Goal: Transaction & Acquisition: Book appointment/travel/reservation

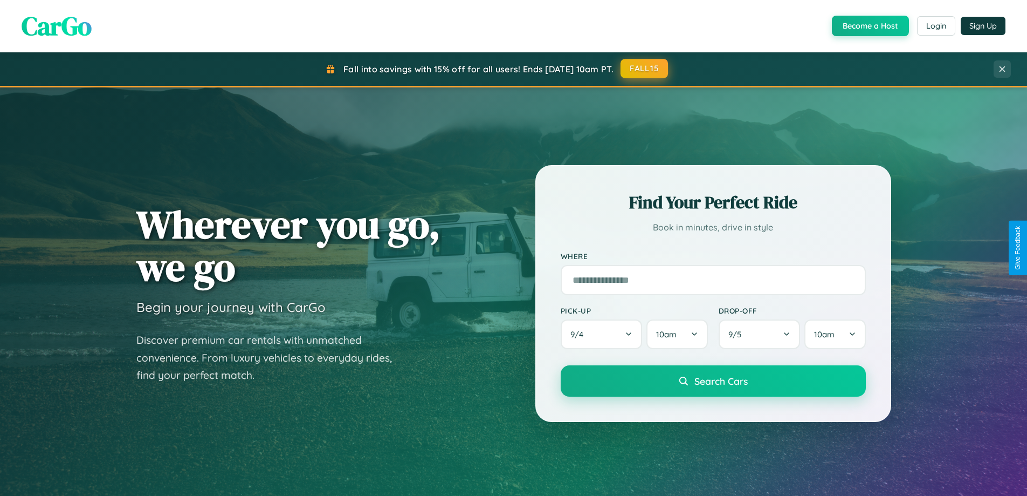
click at [645, 68] on button "FALL15" at bounding box center [644, 68] width 47 height 19
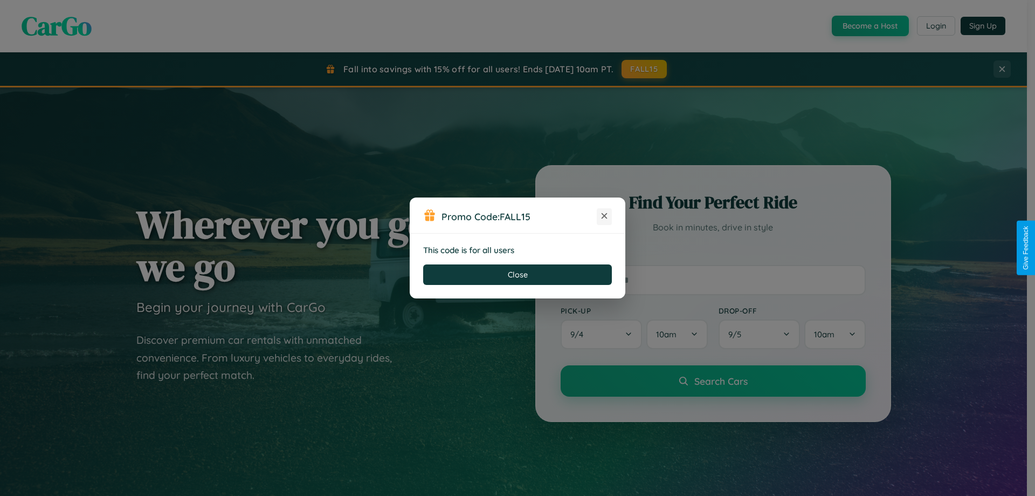
click at [604, 216] on icon at bounding box center [604, 215] width 11 height 11
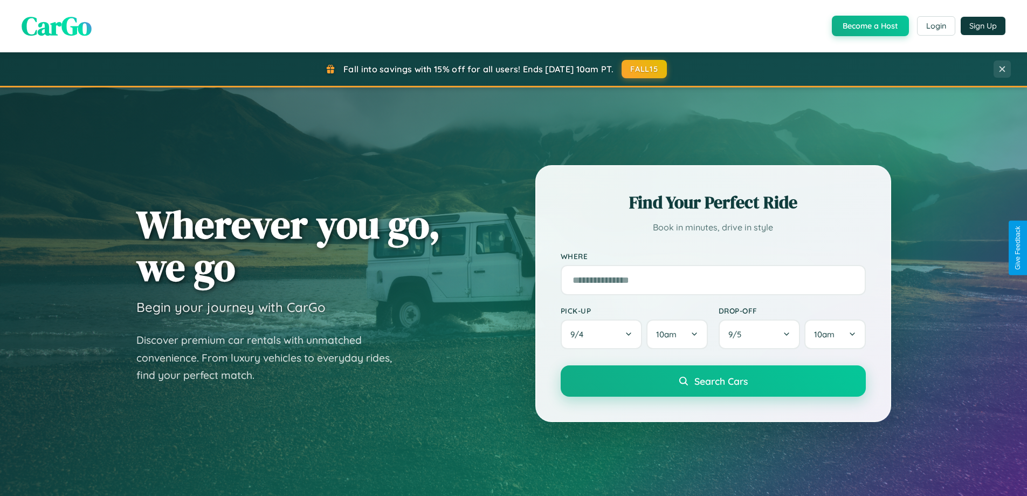
scroll to position [32, 0]
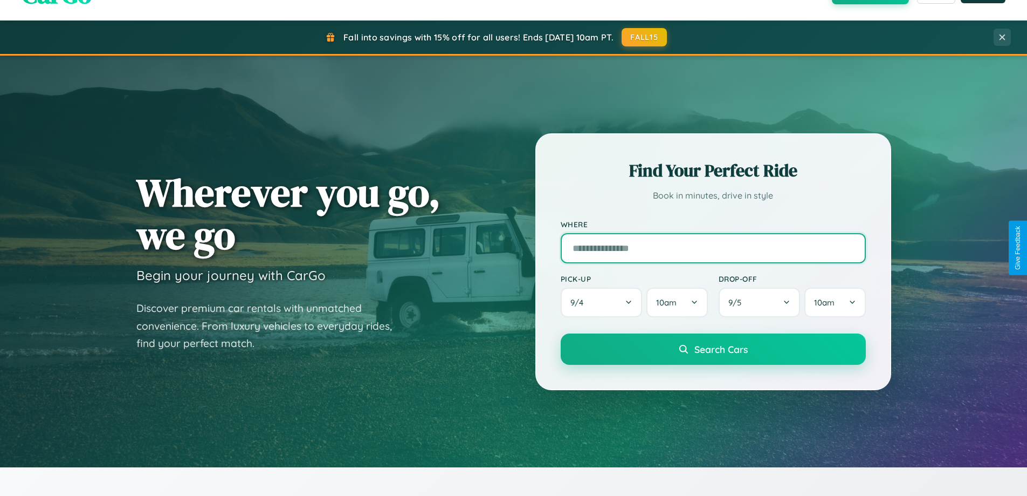
click at [713, 248] on input "text" at bounding box center [713, 248] width 305 height 30
type input "******"
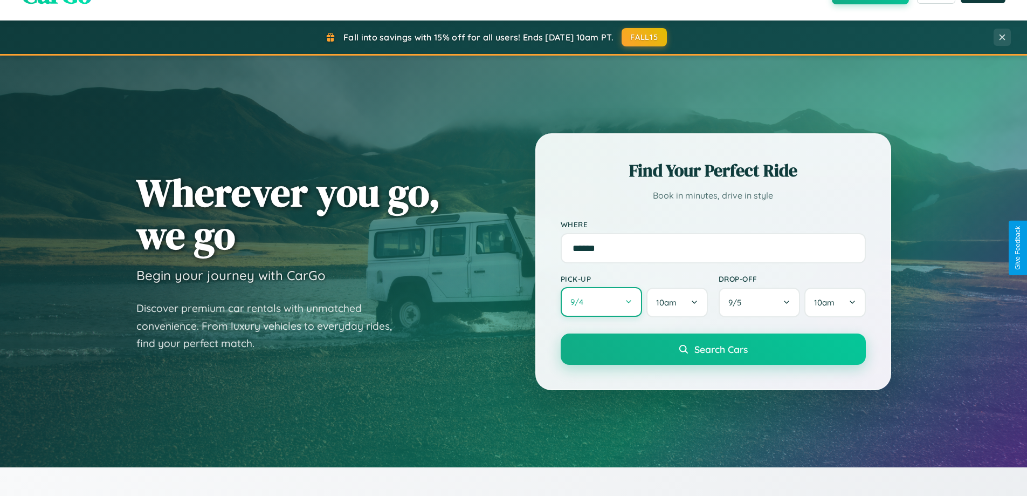
click at [601, 302] on button "9 / 4" at bounding box center [602, 302] width 82 height 30
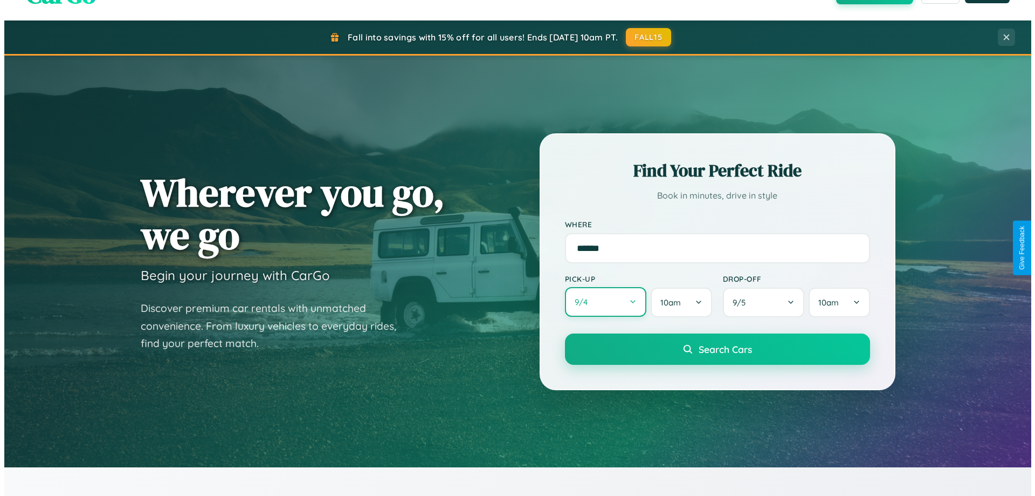
select select "*"
select select "****"
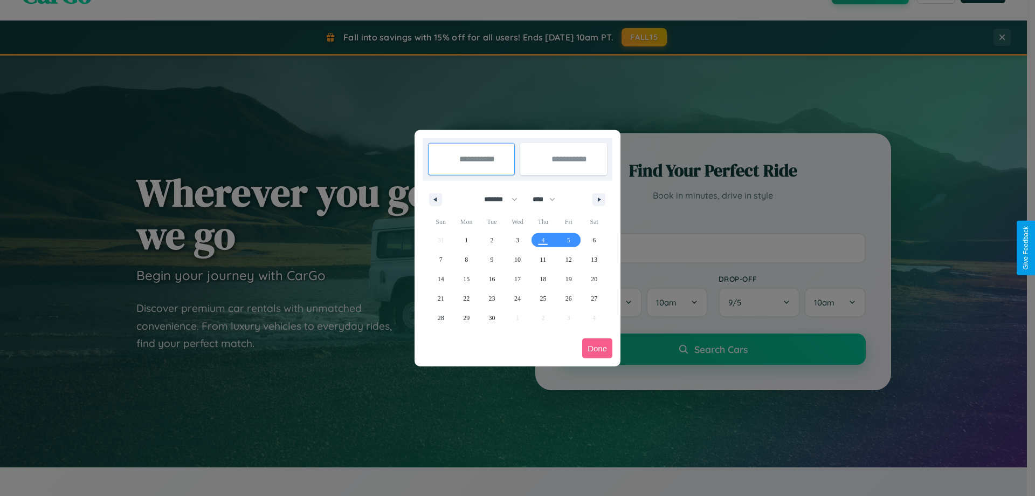
drag, startPoint x: 496, startPoint y: 199, endPoint x: 518, endPoint y: 216, distance: 27.6
click at [496, 199] on select "******* ******** ***** ***** *** **** **** ****** ********* ******* ******** **…" at bounding box center [499, 199] width 46 height 18
select select "*"
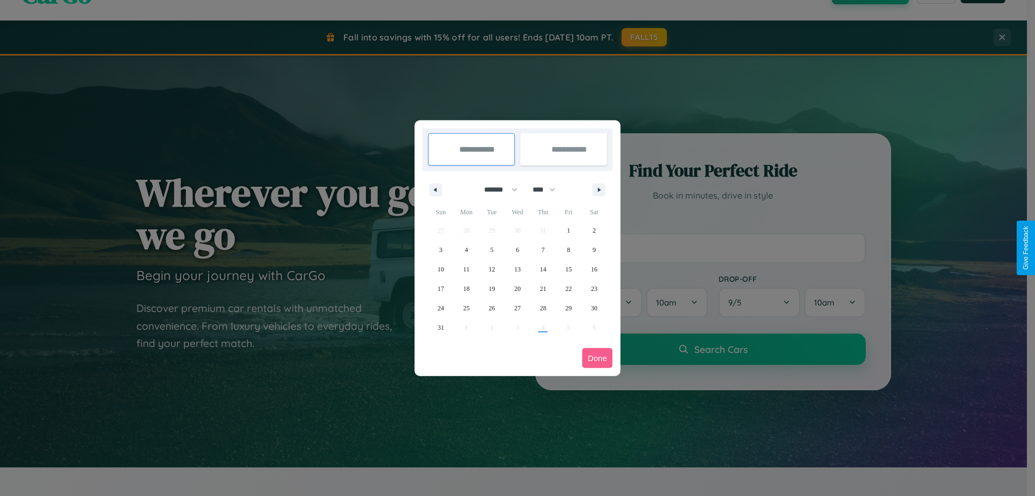
drag, startPoint x: 549, startPoint y: 189, endPoint x: 518, endPoint y: 216, distance: 41.3
click at [549, 189] on select "**** **** **** **** **** **** **** **** **** **** **** **** **** **** **** ****…" at bounding box center [543, 190] width 32 height 18
select select "****"
click at [517, 288] on span "19" at bounding box center [517, 288] width 6 height 19
type input "**********"
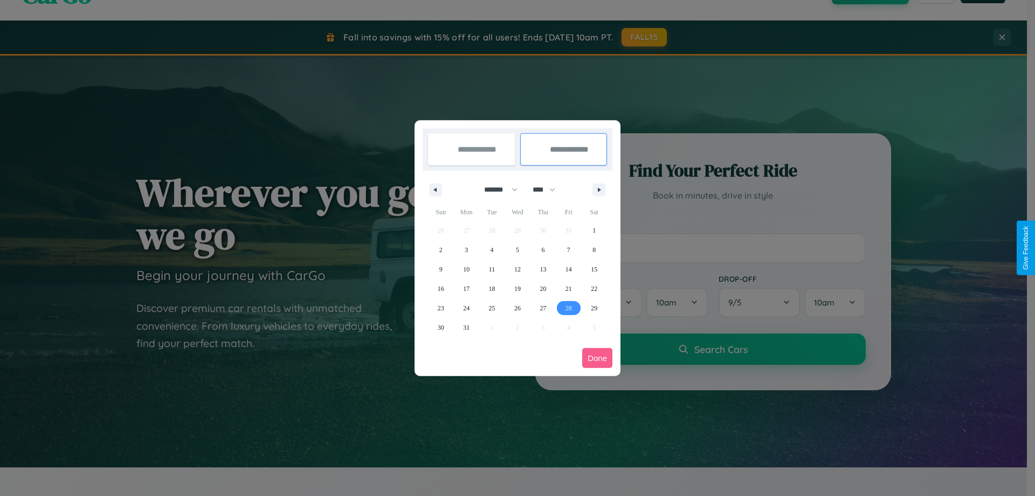
click at [568, 307] on span "28" at bounding box center [569, 307] width 6 height 19
type input "**********"
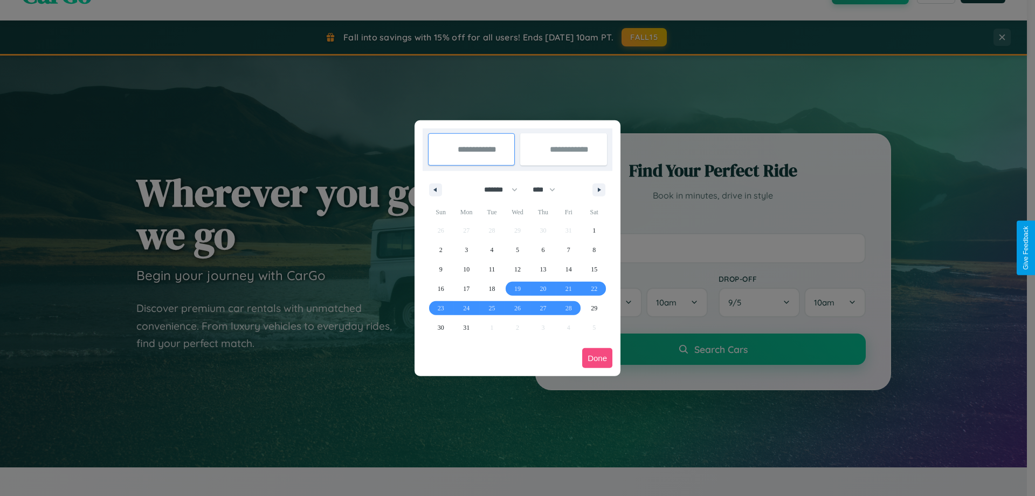
click at [597, 358] on button "Done" at bounding box center [597, 358] width 30 height 20
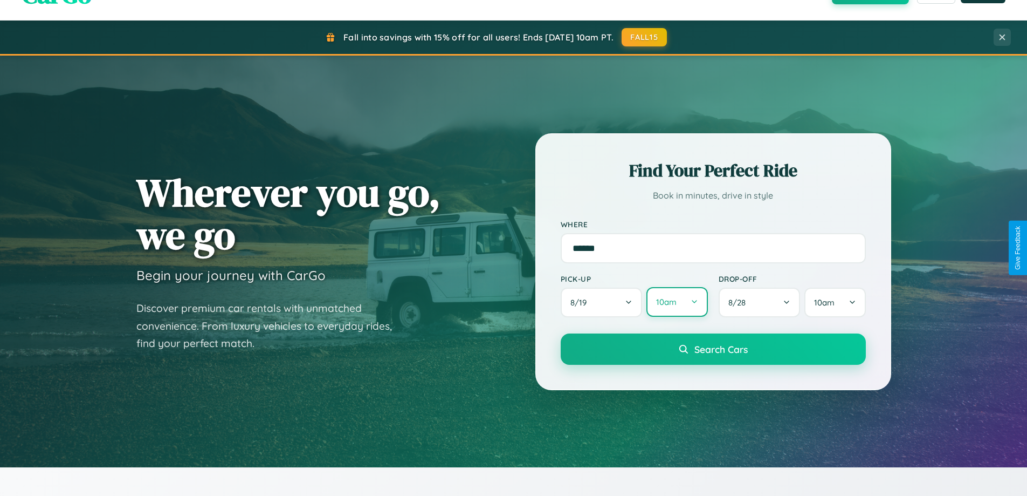
click at [677, 302] on button "10am" at bounding box center [677, 302] width 61 height 30
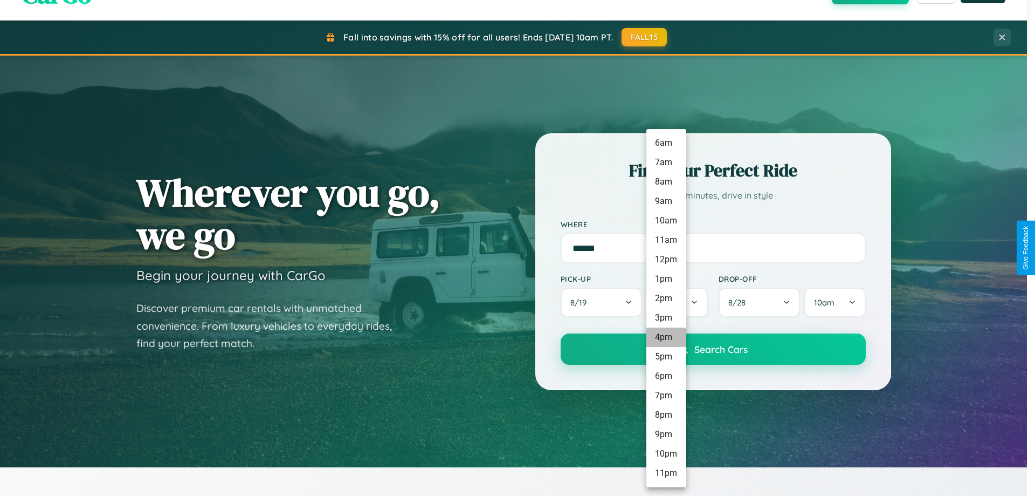
click at [666, 337] on li "4pm" at bounding box center [667, 336] width 40 height 19
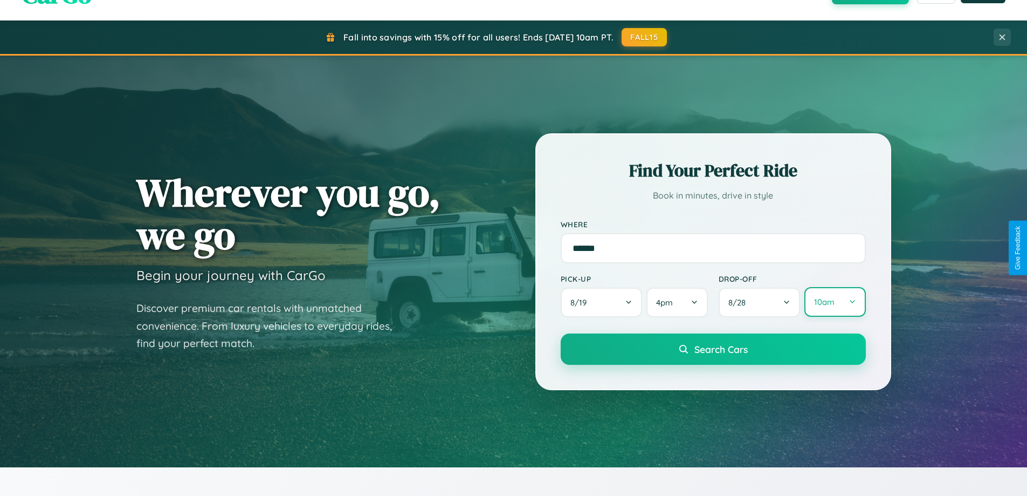
click at [835, 302] on button "10am" at bounding box center [835, 302] width 61 height 30
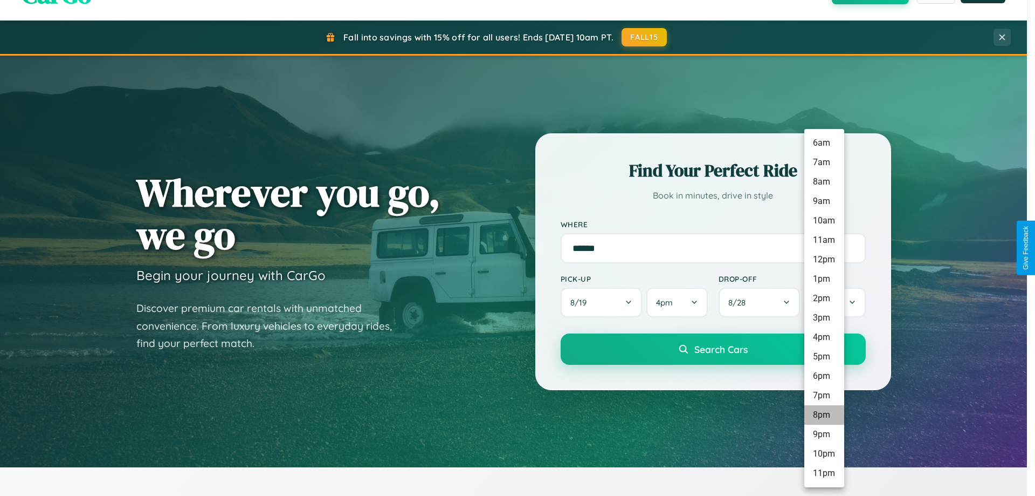
click at [824, 415] on li "8pm" at bounding box center [825, 414] width 40 height 19
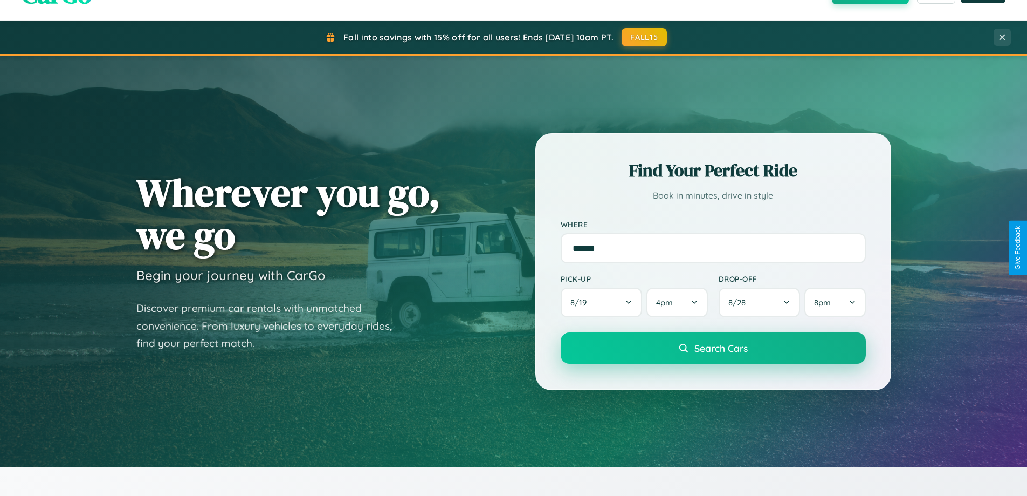
click at [713, 348] on span "Search Cars" at bounding box center [721, 348] width 53 height 12
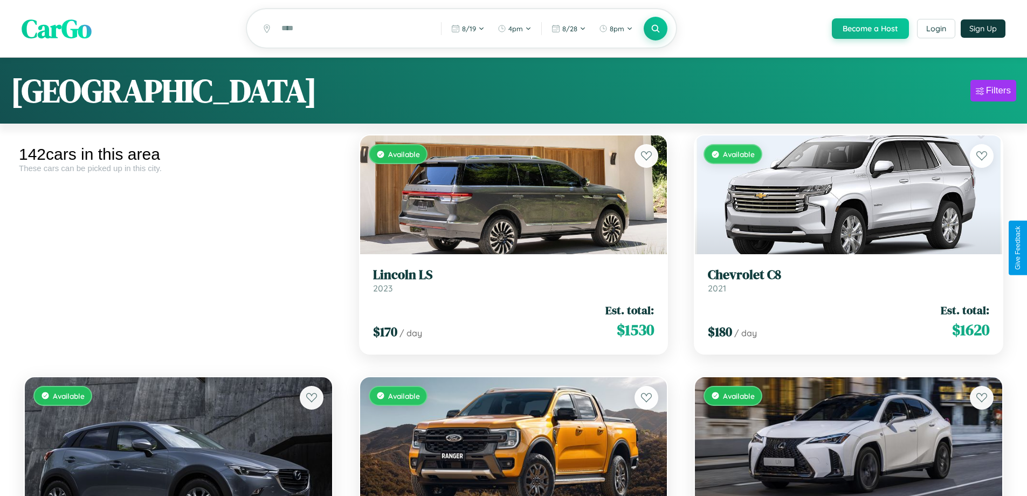
scroll to position [3532, 0]
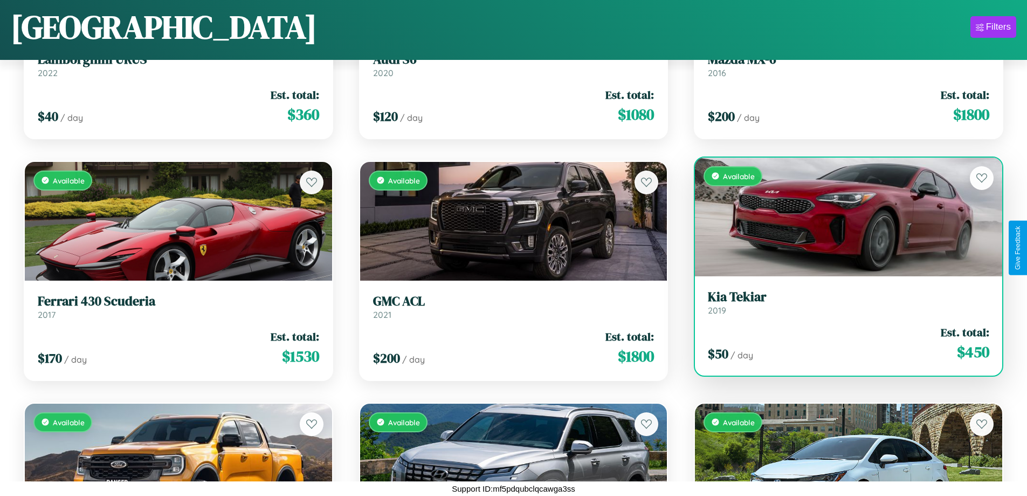
click at [842, 216] on div "Available" at bounding box center [848, 216] width 307 height 119
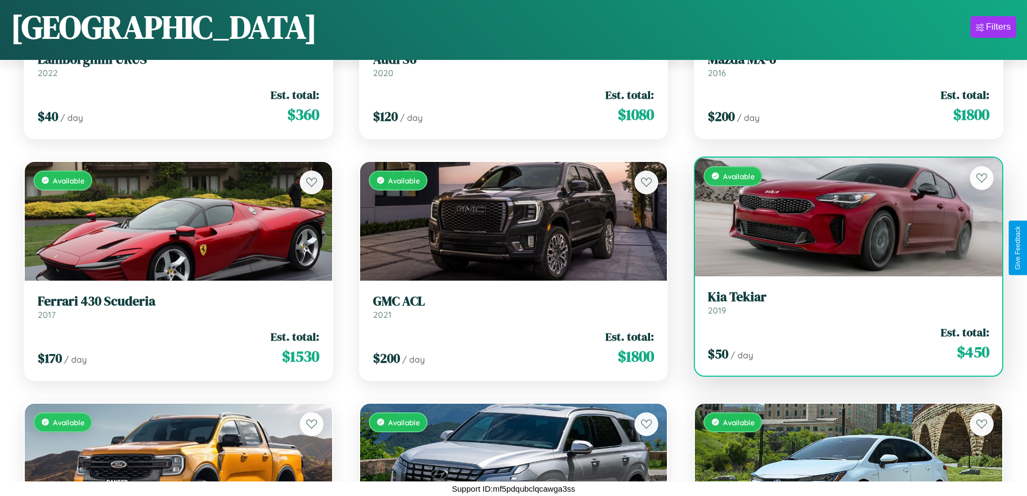
click at [842, 216] on div "Available" at bounding box center [848, 216] width 307 height 119
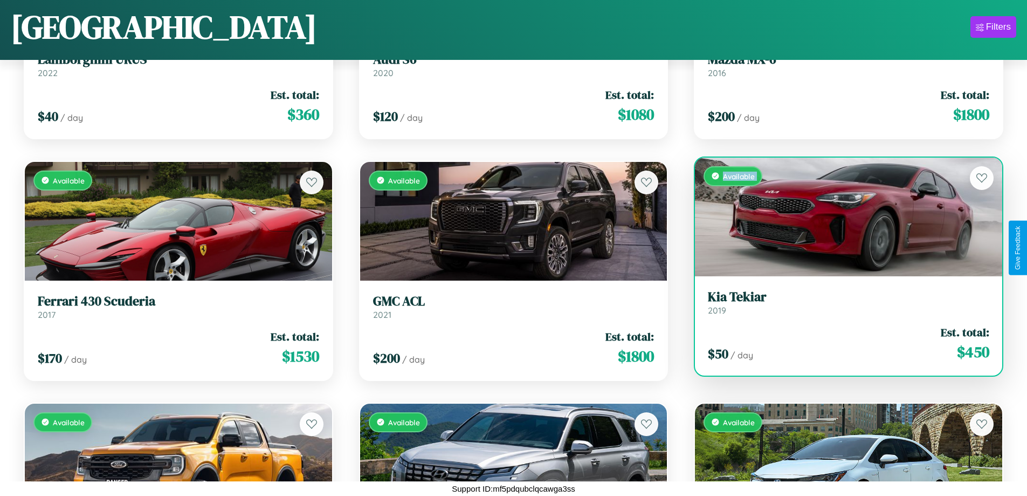
click at [842, 216] on div "Available" at bounding box center [848, 216] width 307 height 119
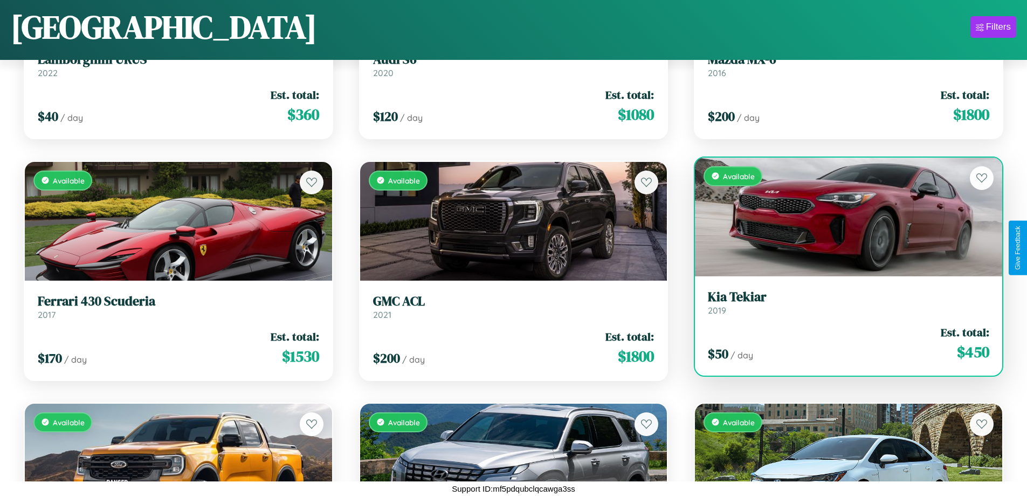
click at [842, 216] on div "Available" at bounding box center [848, 216] width 307 height 119
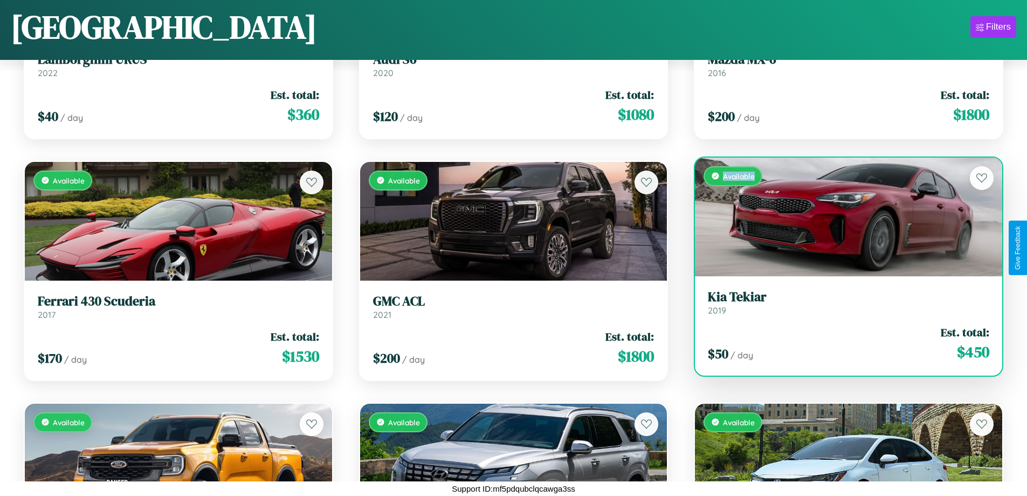
click at [842, 216] on div "Available" at bounding box center [848, 216] width 307 height 119
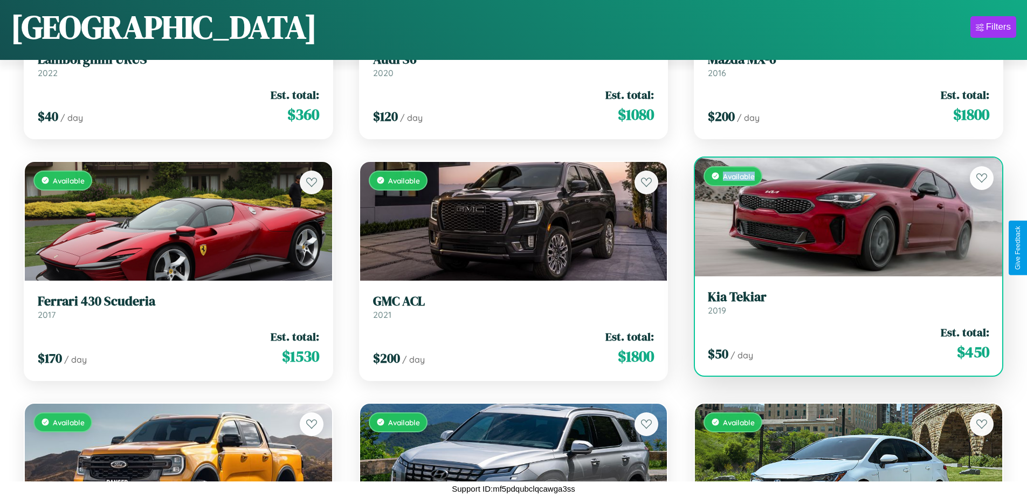
click at [842, 302] on h3 "Kia Tekiar" at bounding box center [848, 297] width 281 height 16
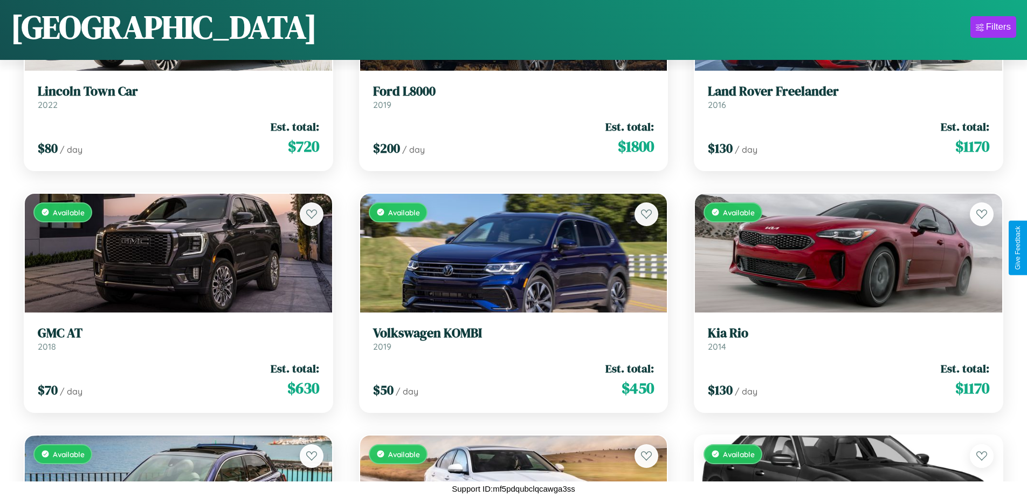
scroll to position [876, 0]
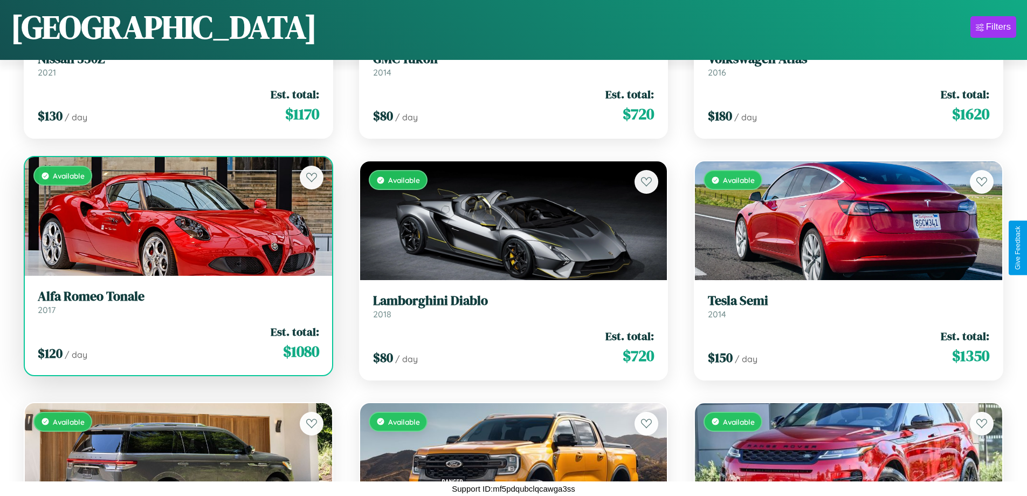
click at [177, 301] on h3 "Alfa Romeo Tonale" at bounding box center [178, 296] width 281 height 16
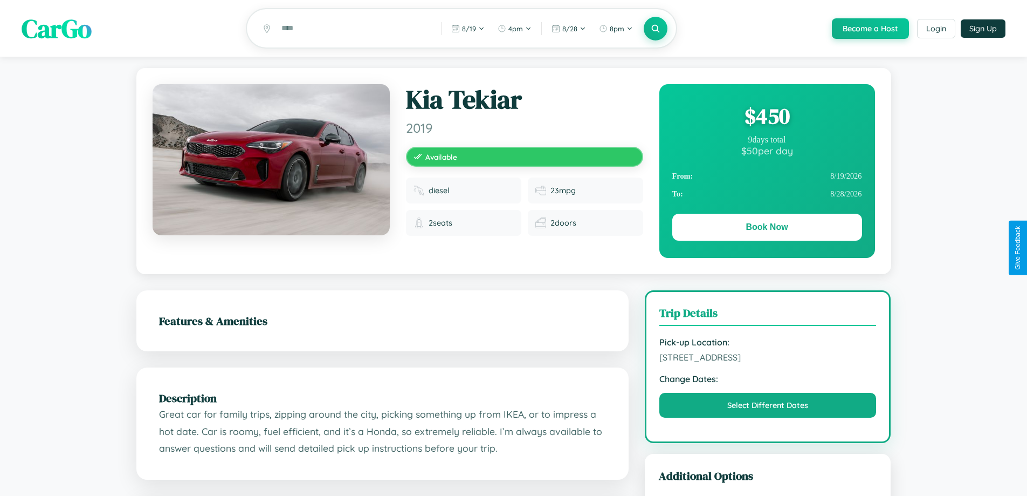
click at [767, 118] on div "$ 450" at bounding box center [767, 115] width 190 height 29
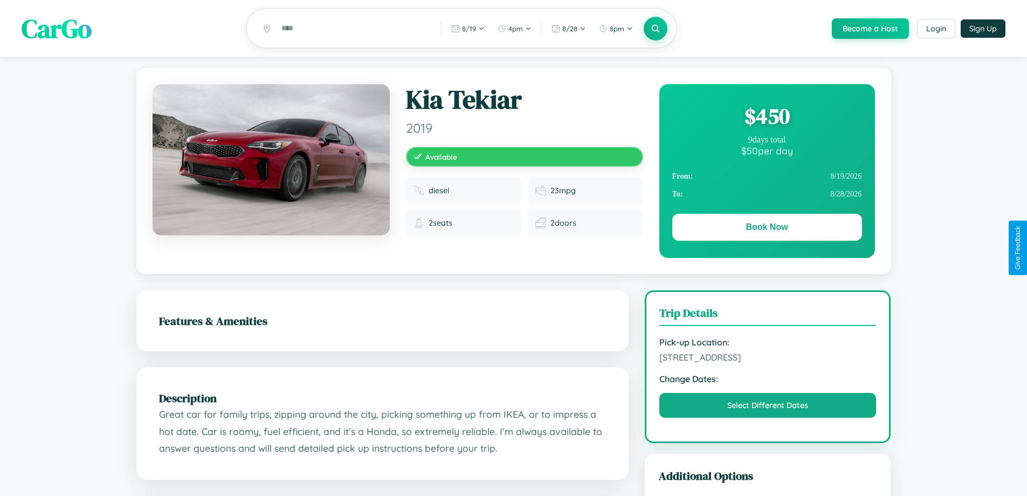
click at [767, 118] on div "$ 450" at bounding box center [767, 115] width 190 height 29
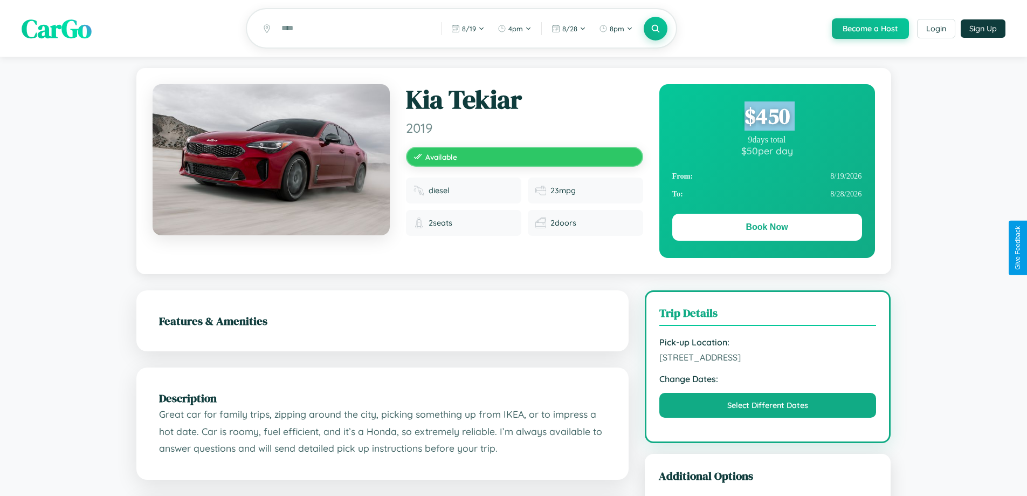
click at [767, 118] on div "$ 450" at bounding box center [767, 115] width 190 height 29
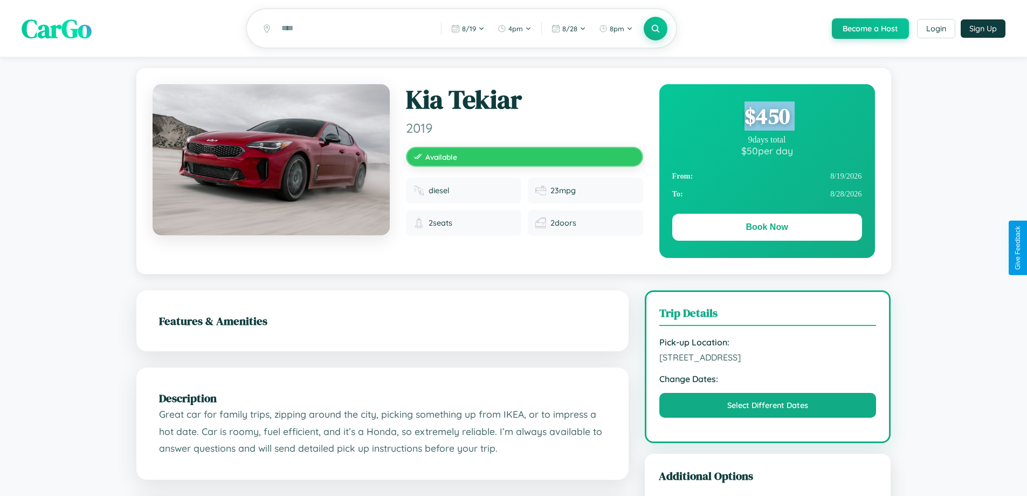
click at [767, 118] on div "$ 450" at bounding box center [767, 115] width 190 height 29
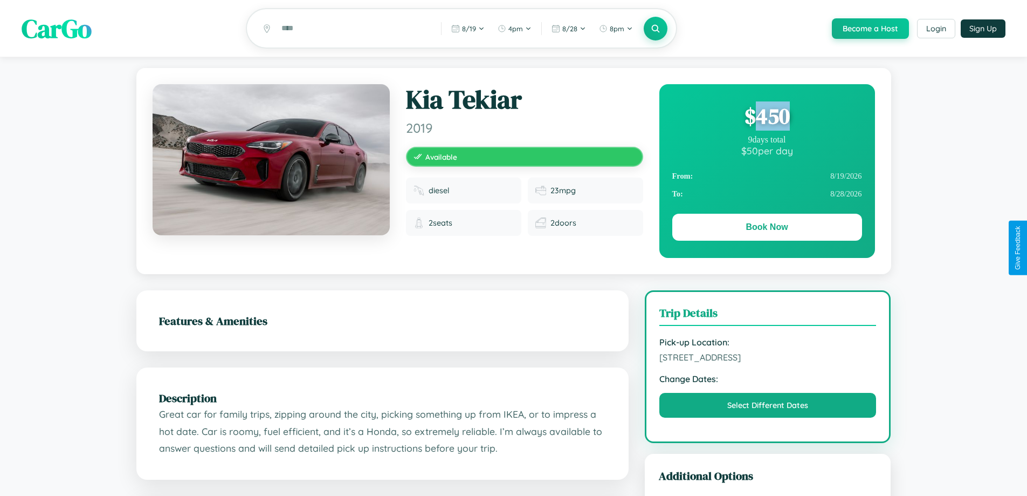
click at [767, 118] on div "$ 450" at bounding box center [767, 115] width 190 height 29
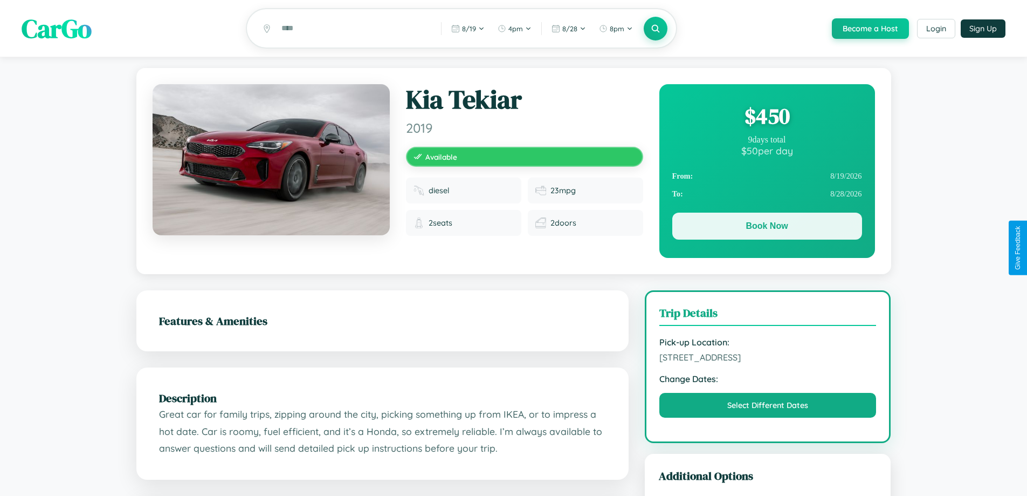
click at [767, 228] on button "Book Now" at bounding box center [767, 225] width 190 height 27
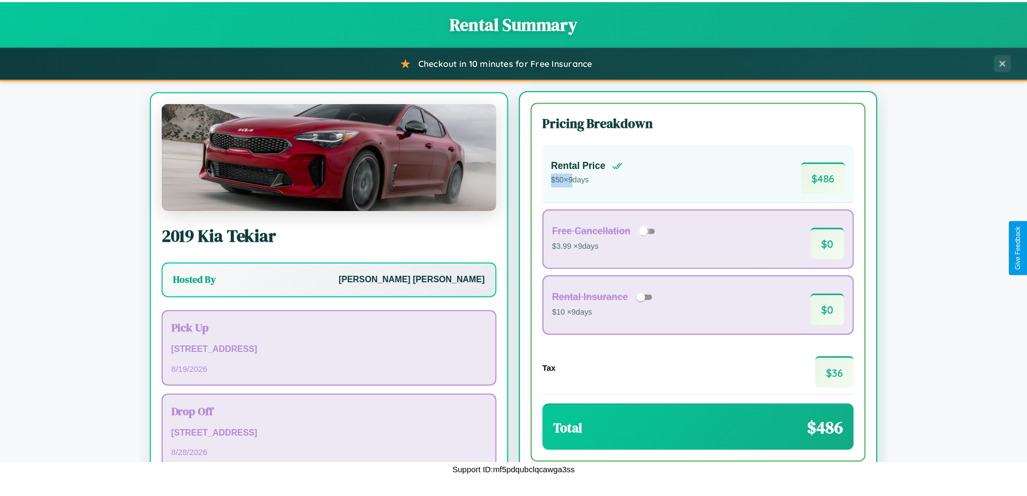
scroll to position [50, 0]
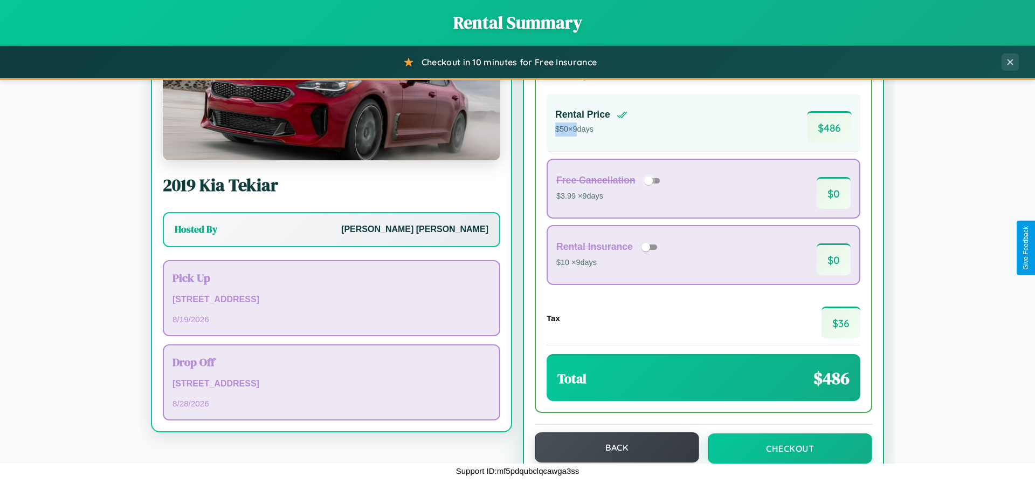
click at [612, 447] on button "Back" at bounding box center [617, 447] width 164 height 30
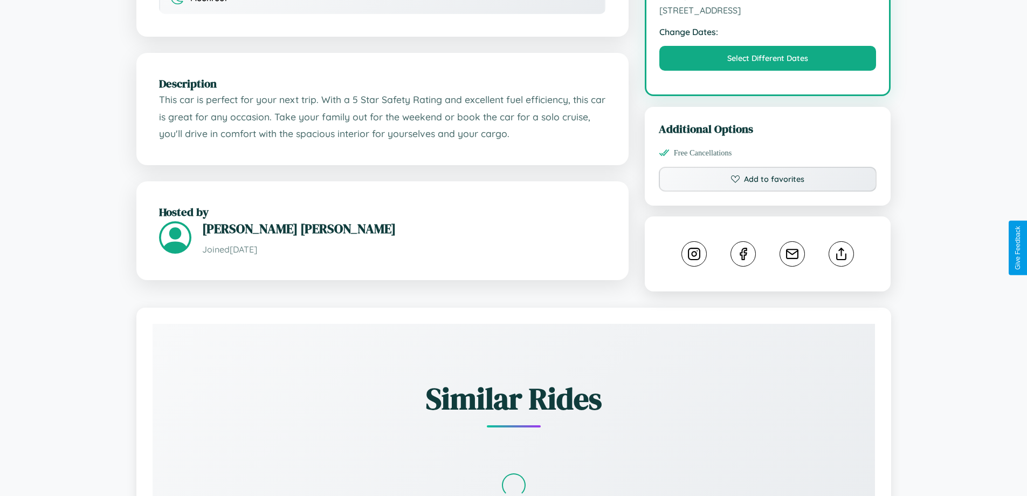
scroll to position [354, 0]
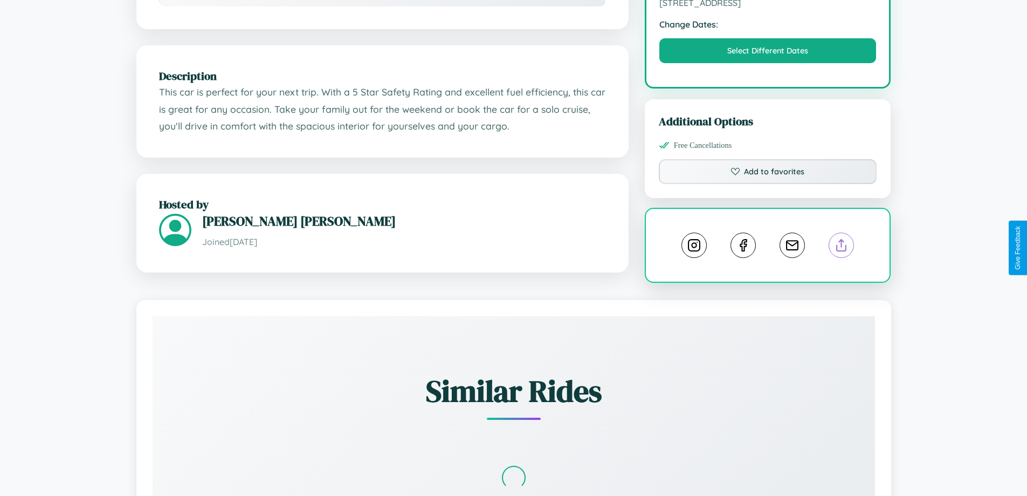
click at [842, 246] on line at bounding box center [842, 243] width 0 height 8
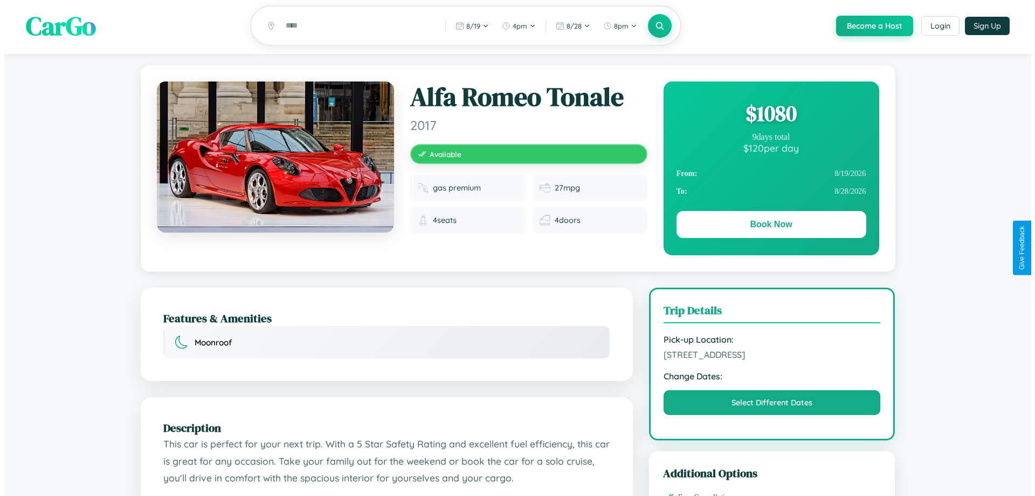
scroll to position [0, 0]
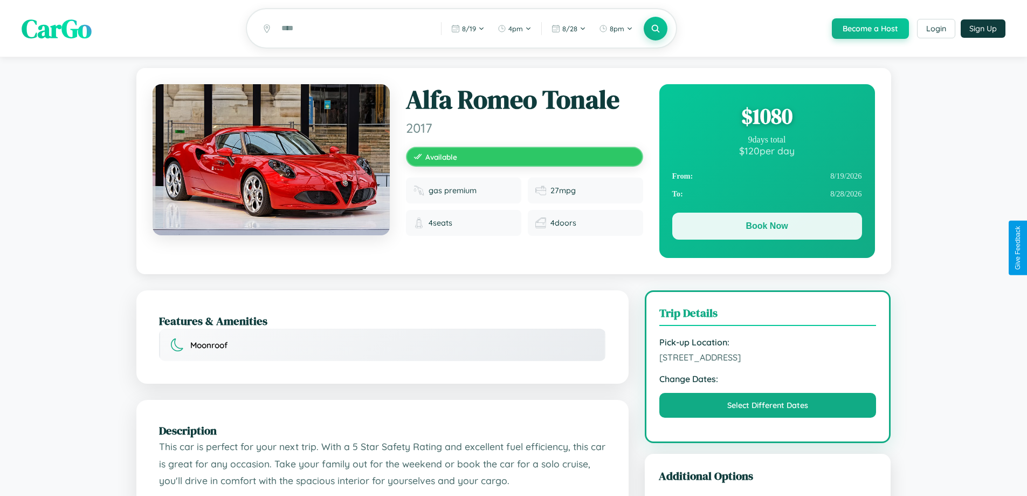
click at [767, 228] on button "Book Now" at bounding box center [767, 225] width 190 height 27
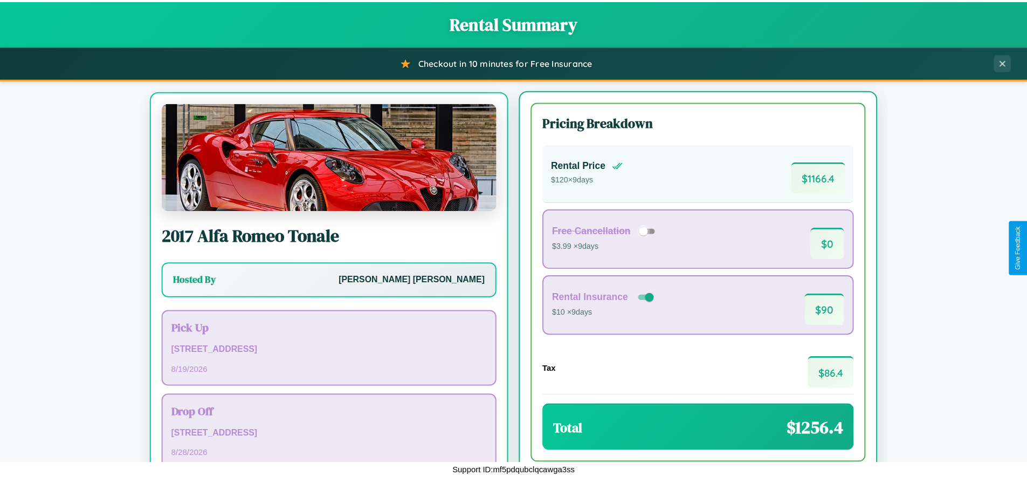
scroll to position [50, 0]
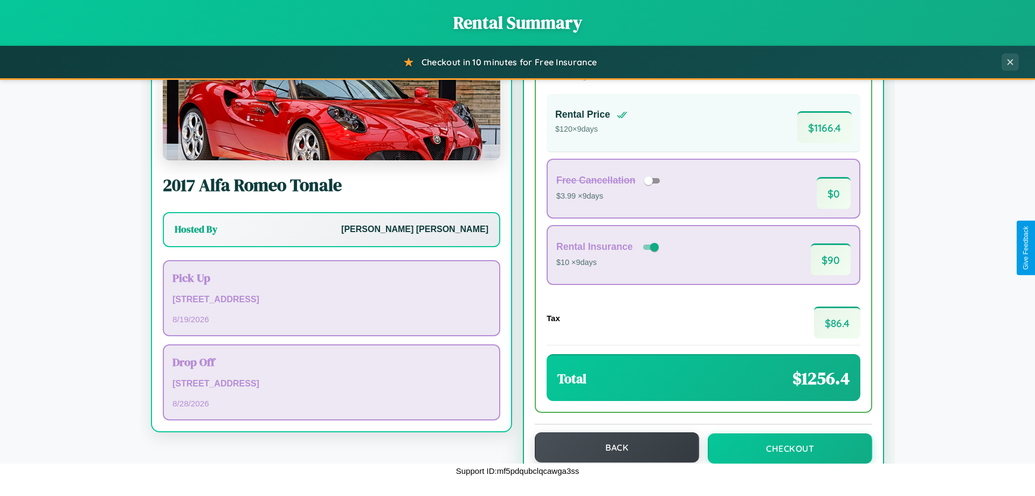
click at [612, 447] on button "Back" at bounding box center [617, 447] width 164 height 30
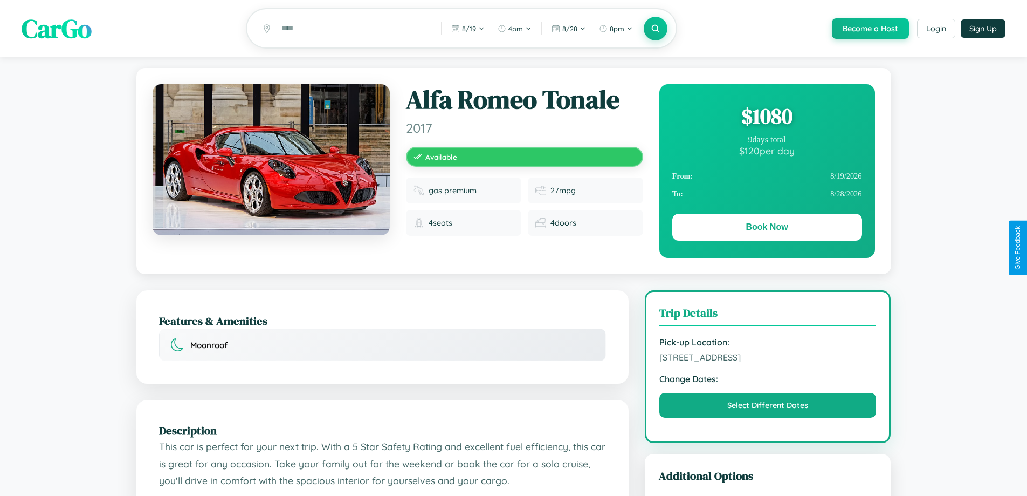
click at [767, 118] on div "$ 1080" at bounding box center [767, 115] width 190 height 29
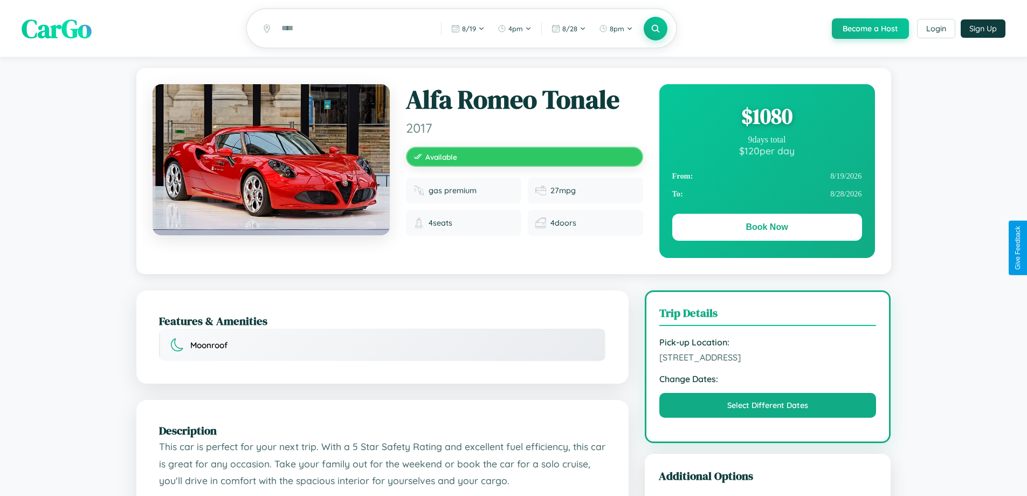
click at [767, 118] on div "$ 1080" at bounding box center [767, 115] width 190 height 29
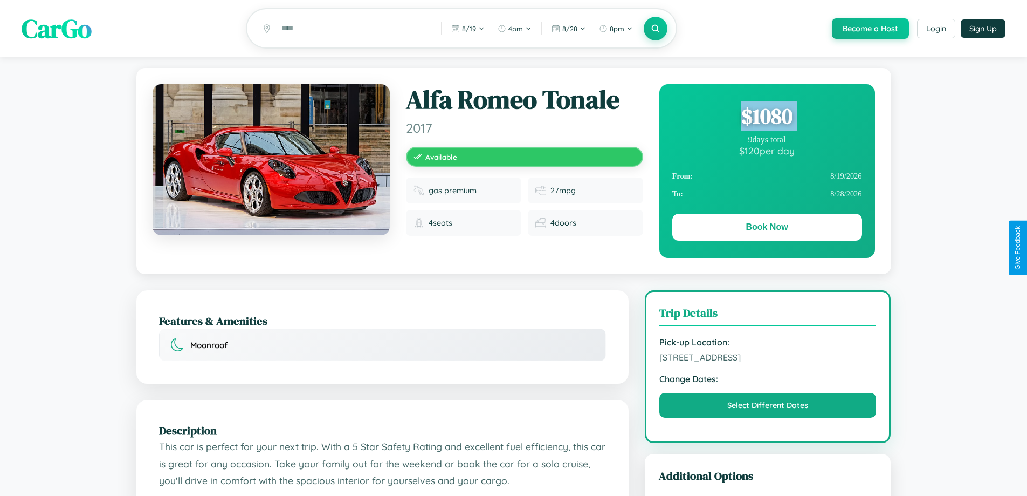
click at [767, 118] on div "$ 1080" at bounding box center [767, 115] width 190 height 29
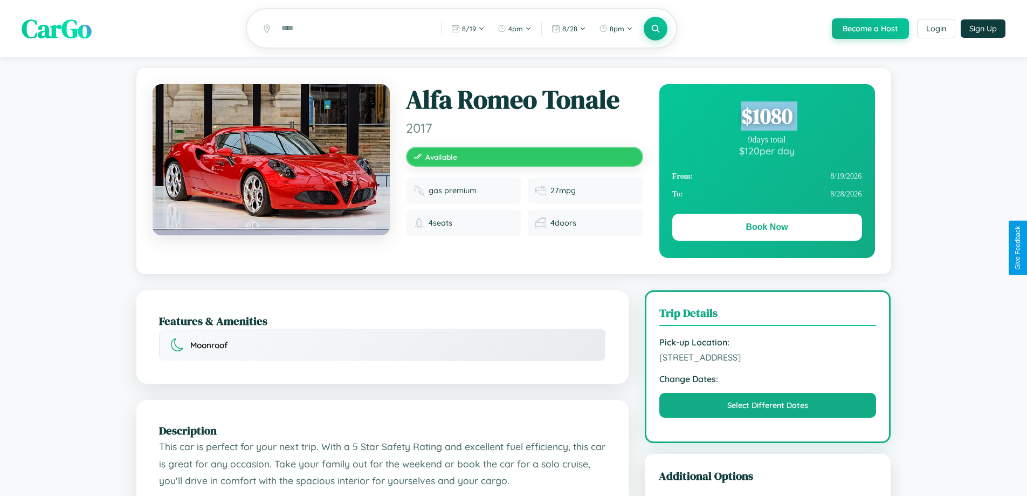
click at [767, 118] on div "$ 1080" at bounding box center [767, 115] width 190 height 29
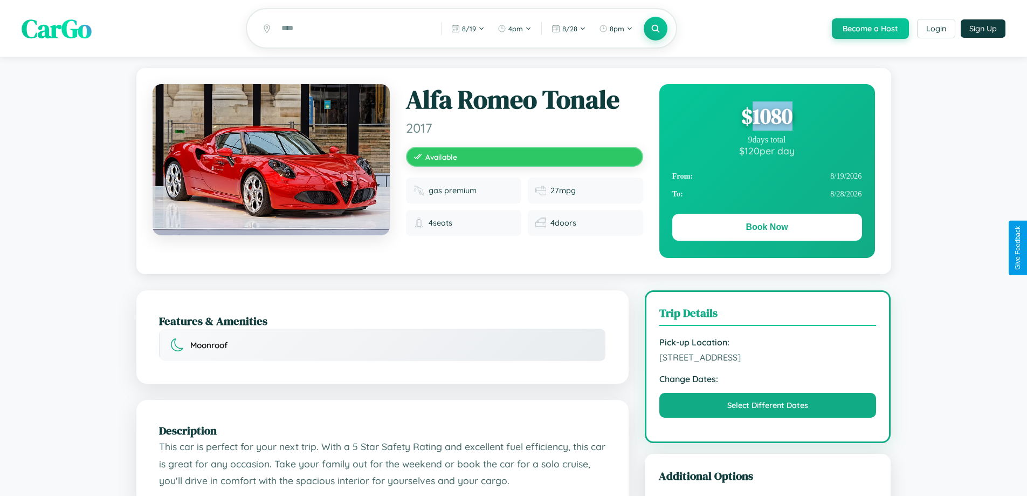
click at [767, 118] on div "$ 1080" at bounding box center [767, 115] width 190 height 29
